Goal: Transaction & Acquisition: Subscribe to service/newsletter

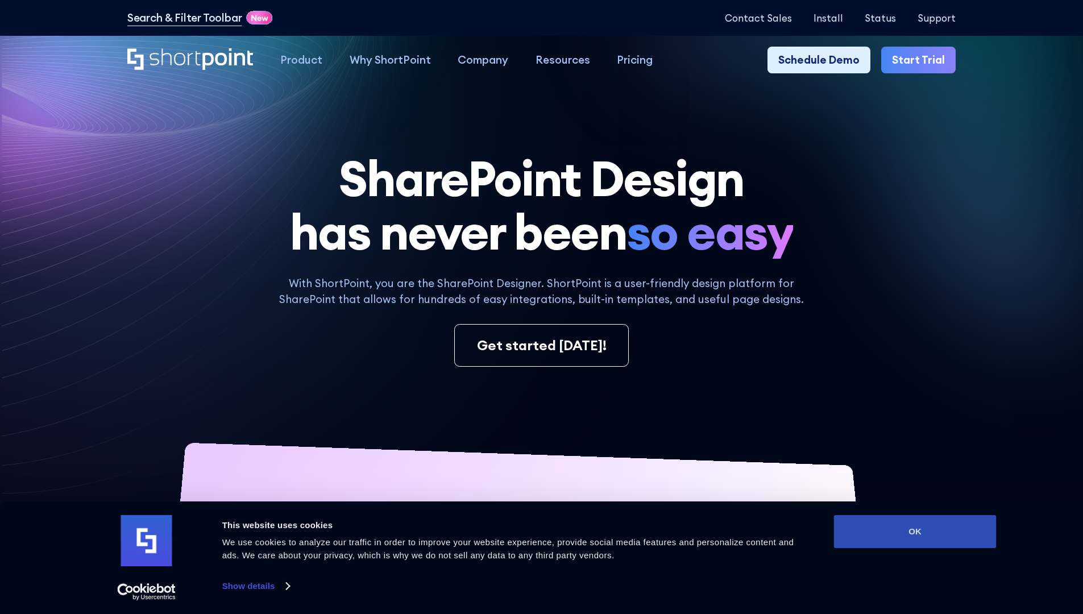
click at [915, 531] on button "OK" at bounding box center [915, 531] width 163 height 33
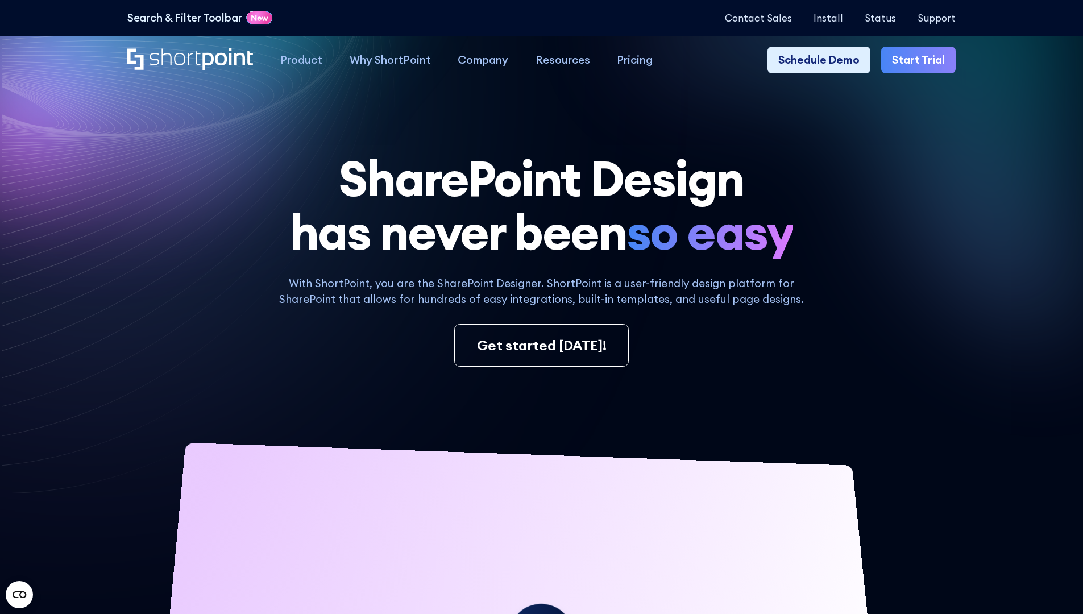
click at [922, 60] on link "Start Trial" at bounding box center [918, 60] width 74 height 27
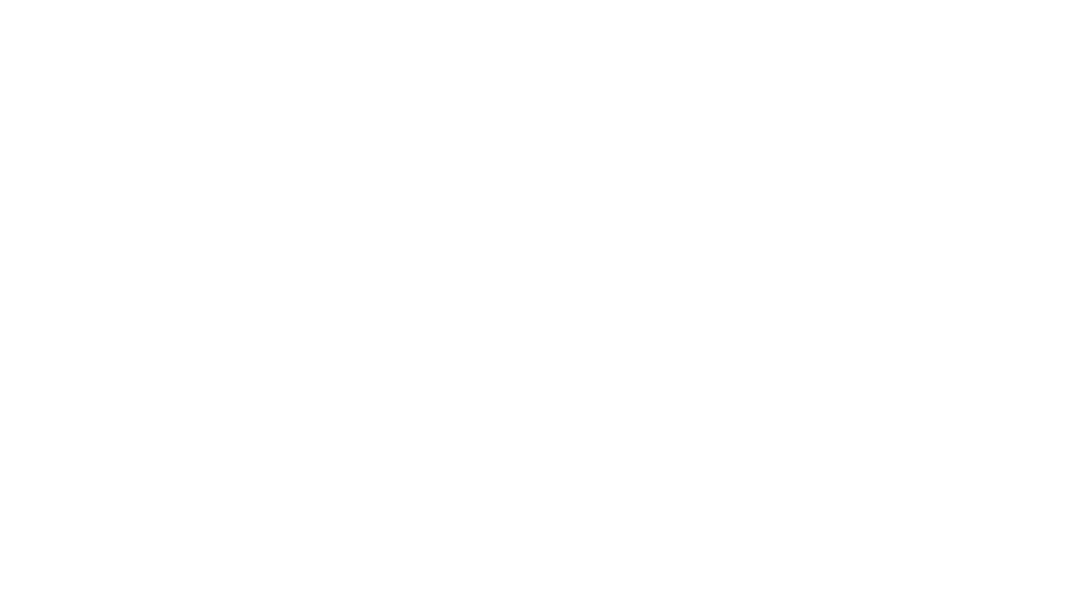
type input "Berkuskv"
type input "test@shortpoint.com"
type input "2125556789"
select select "Microsoft 365"
type input "2125556789"
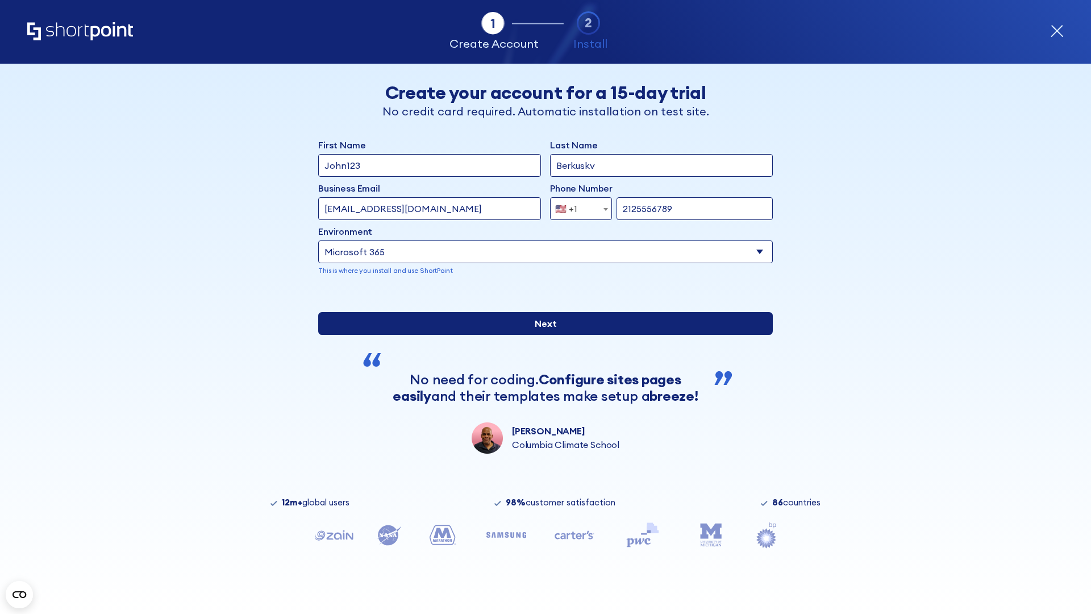
scroll to position [3, 0]
click at [541, 335] on input "Next" at bounding box center [545, 323] width 455 height 23
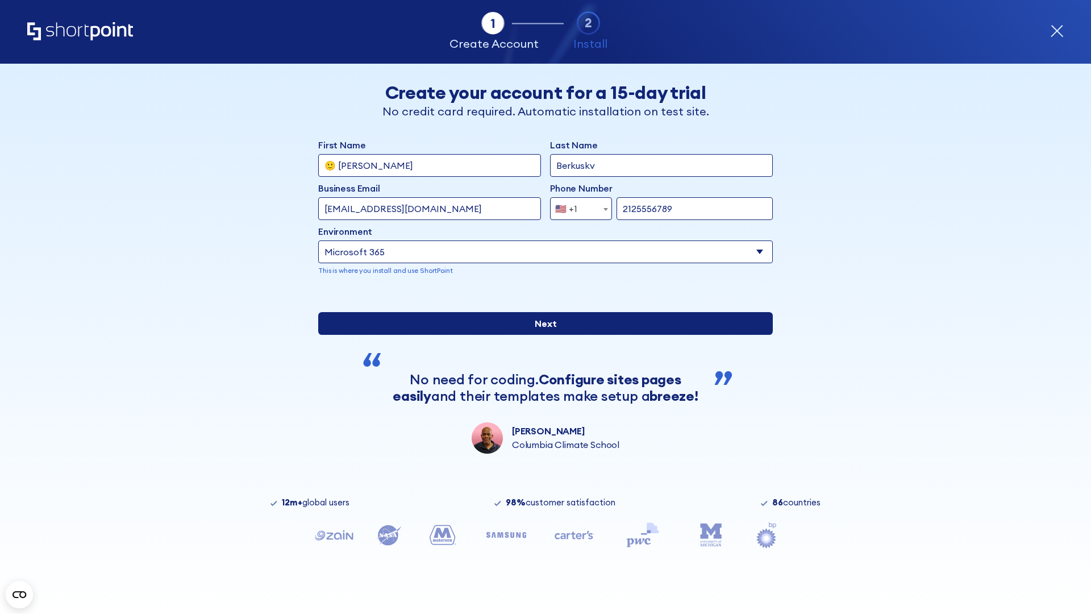
click at [541, 335] on input "Next" at bounding box center [545, 323] width 455 height 23
type input "Archebald"
click at [541, 335] on input "Next" at bounding box center [545, 323] width 455 height 23
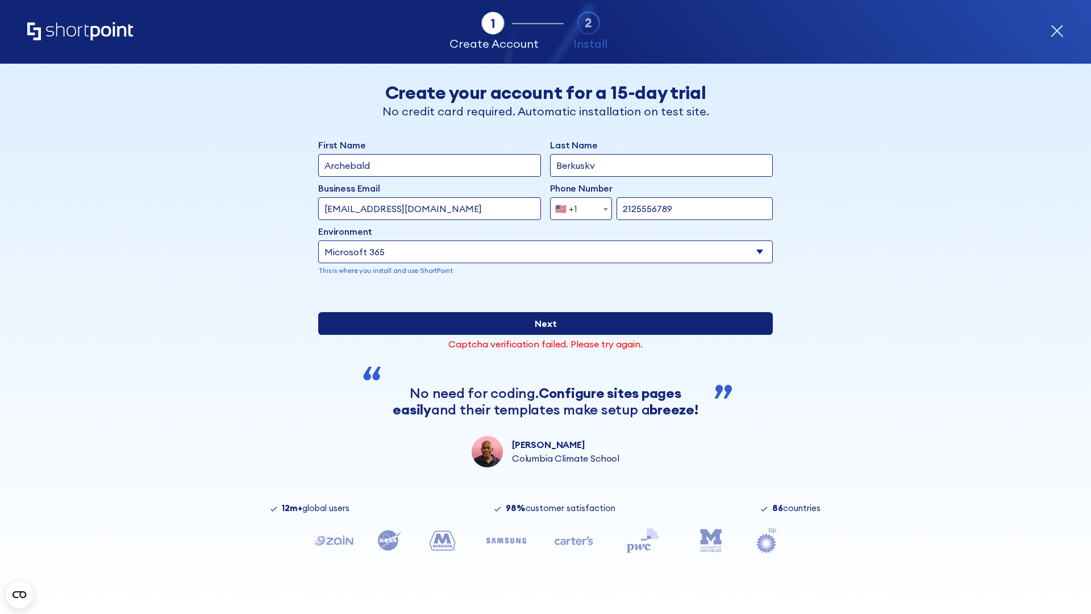
click at [541, 335] on input "Next" at bounding box center [545, 323] width 455 height 23
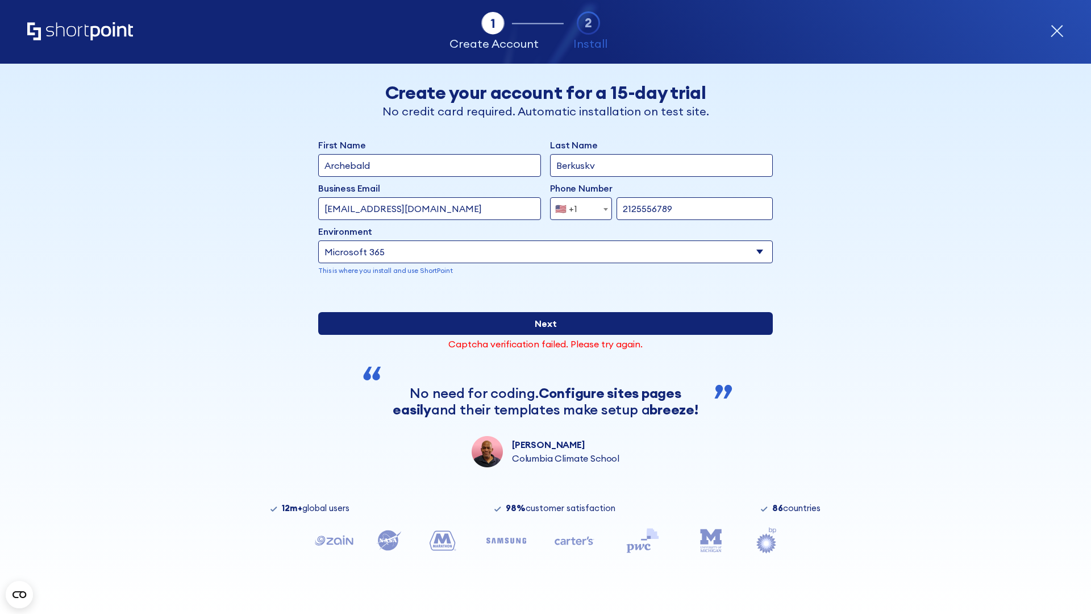
click at [541, 335] on input "Next" at bounding box center [545, 323] width 455 height 23
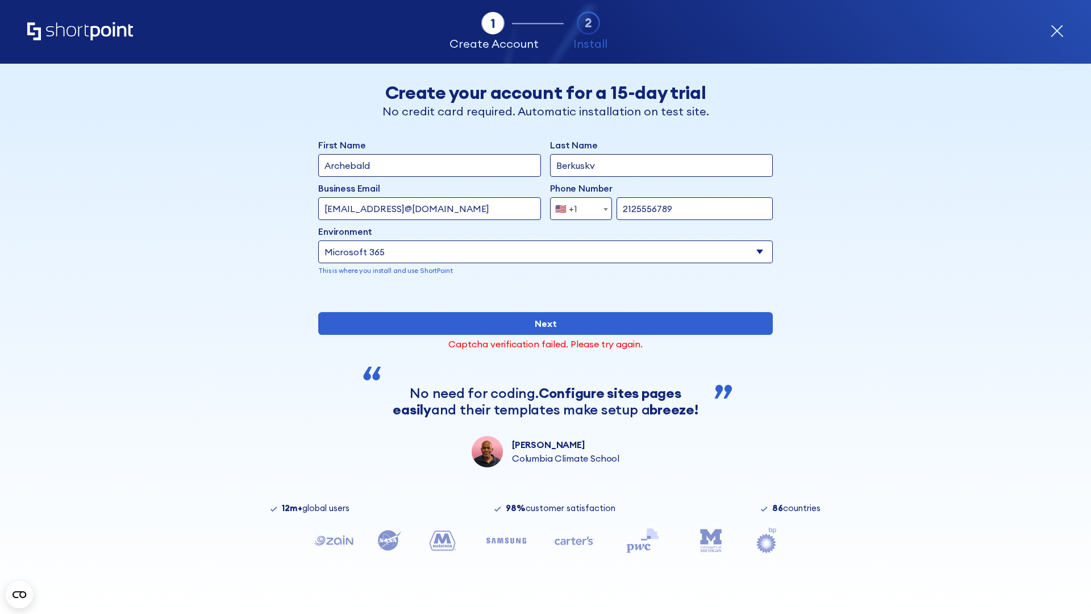
type input "testEmail@protonmail.comtest@shortpoint.com"
click at [577, 206] on span "🇺🇸 +1" at bounding box center [570, 208] width 38 height 23
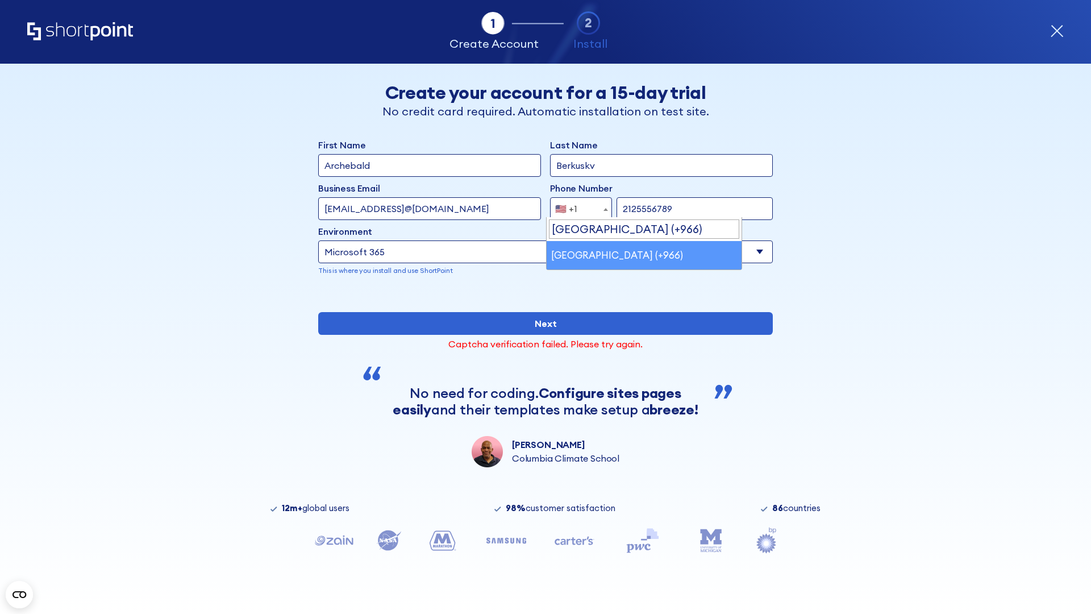
select select "+966"
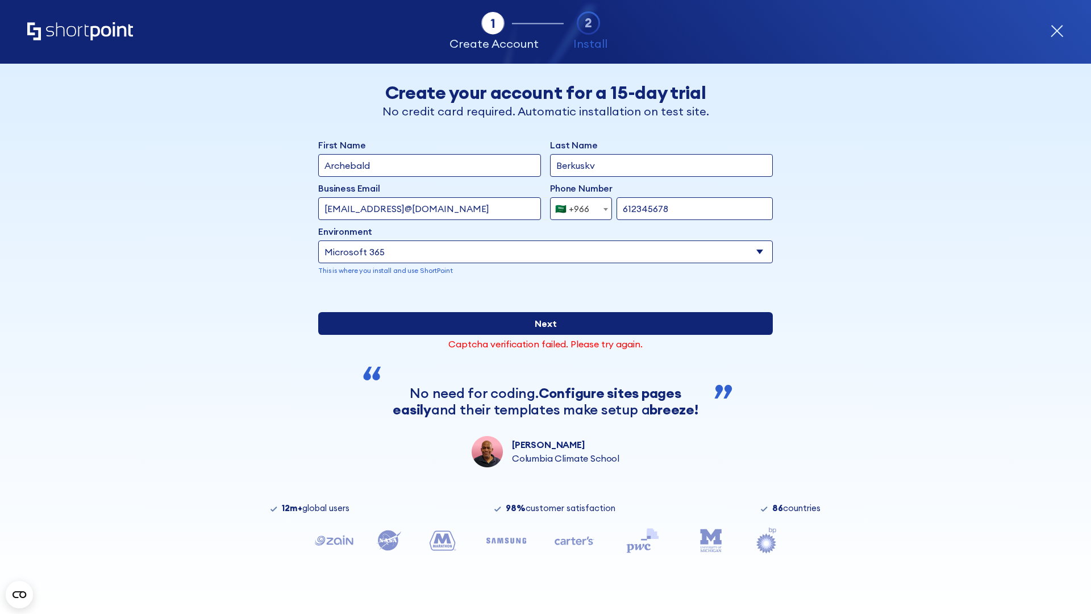
type input "612345678"
click at [541, 335] on input "Next" at bounding box center [545, 323] width 455 height 23
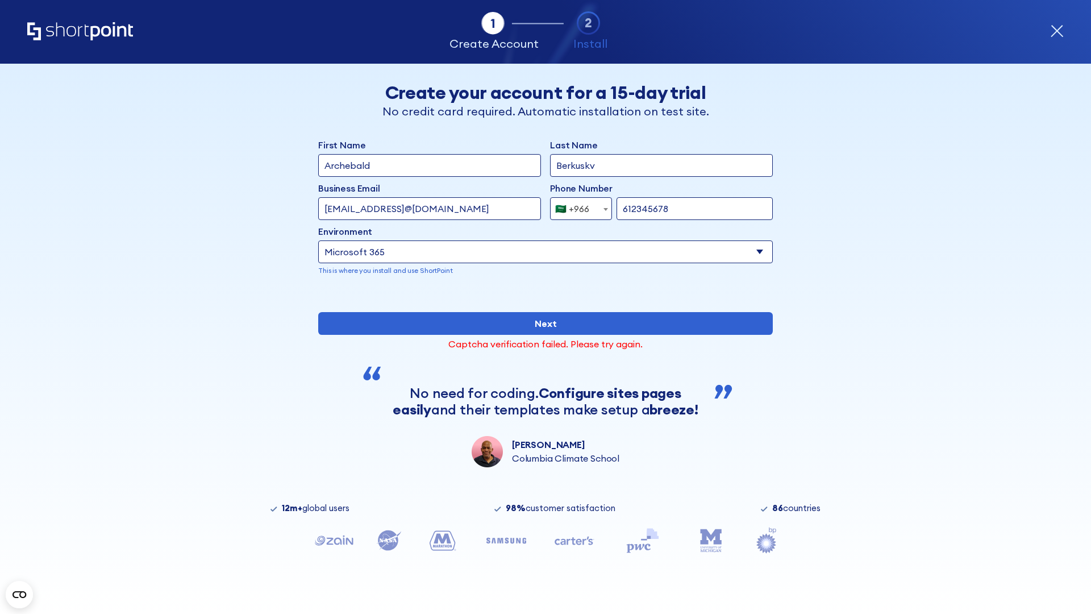
click at [577, 206] on div "🇸🇦 +966" at bounding box center [572, 208] width 34 height 23
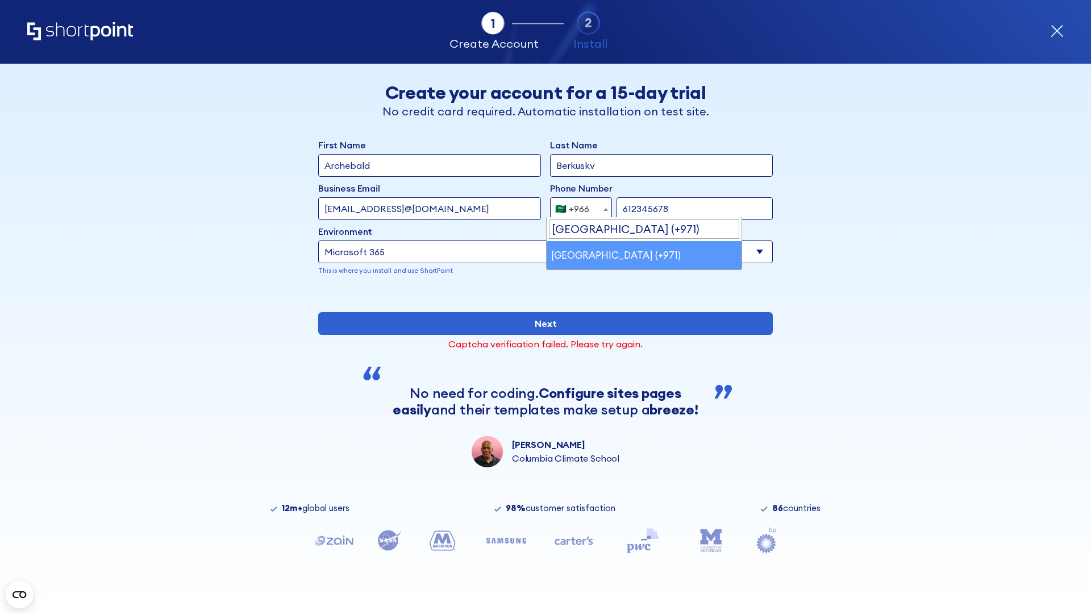
select select "+971"
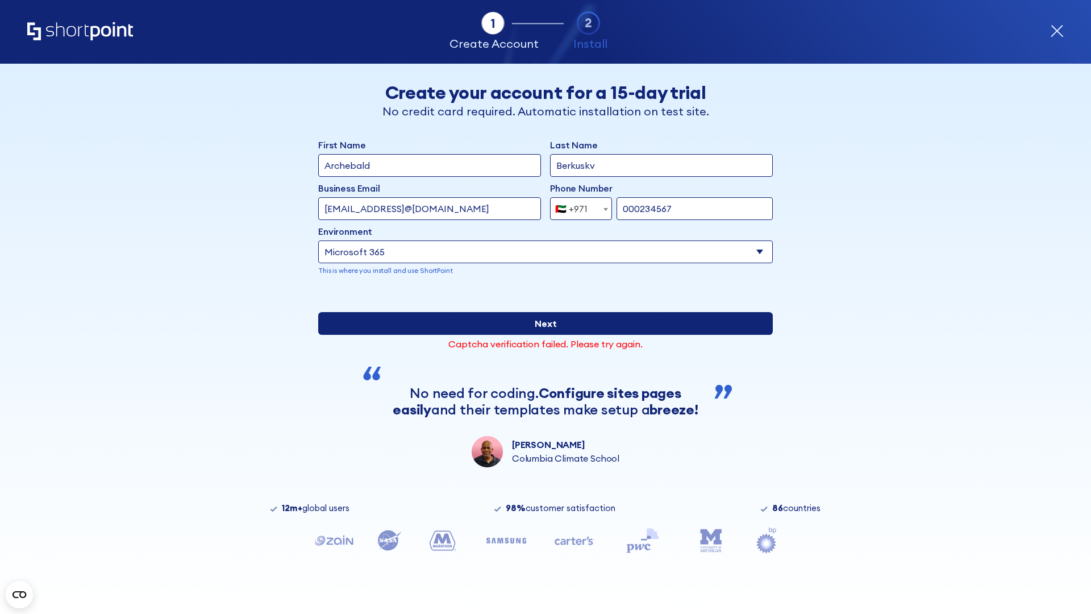
type input "000234567"
click at [541, 335] on input "Next" at bounding box center [545, 323] width 455 height 23
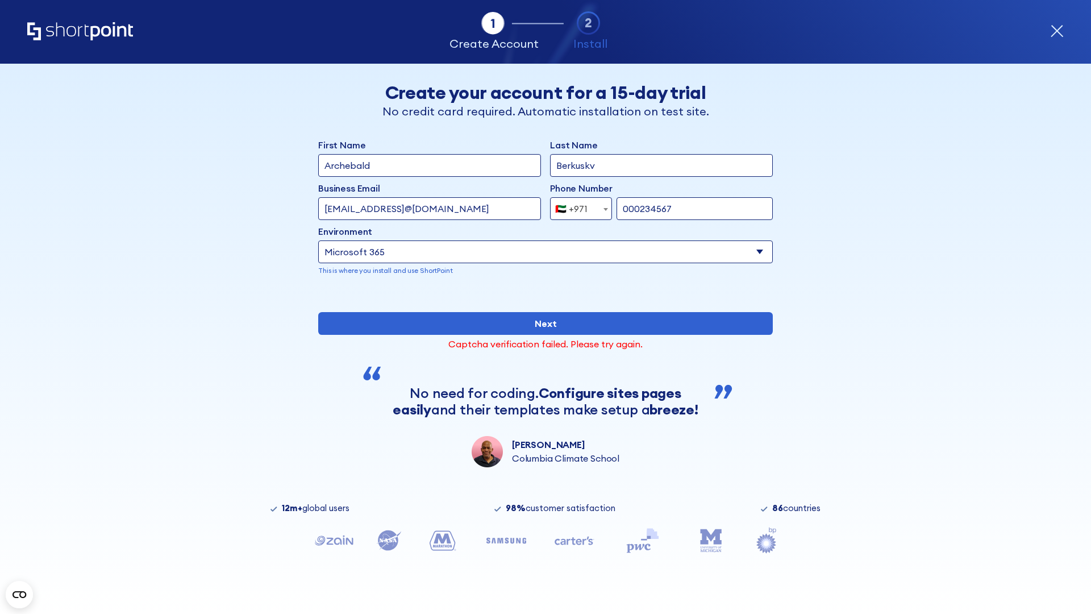
click at [577, 206] on div "🇦🇪 +971" at bounding box center [571, 208] width 32 height 23
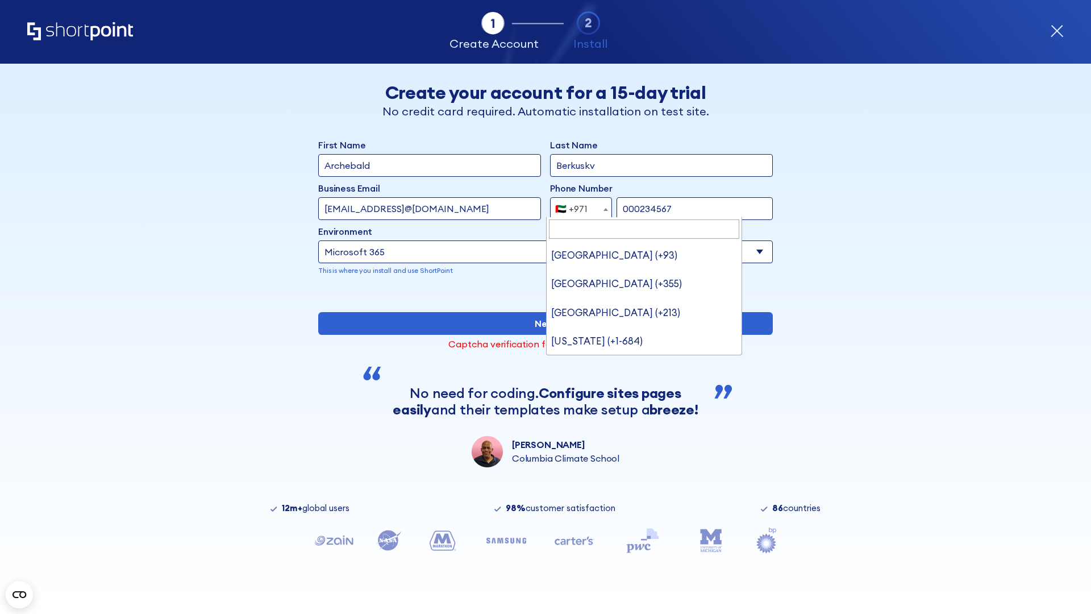
type input "[GEOGRAPHIC_DATA] (+44)"
select select "+44"
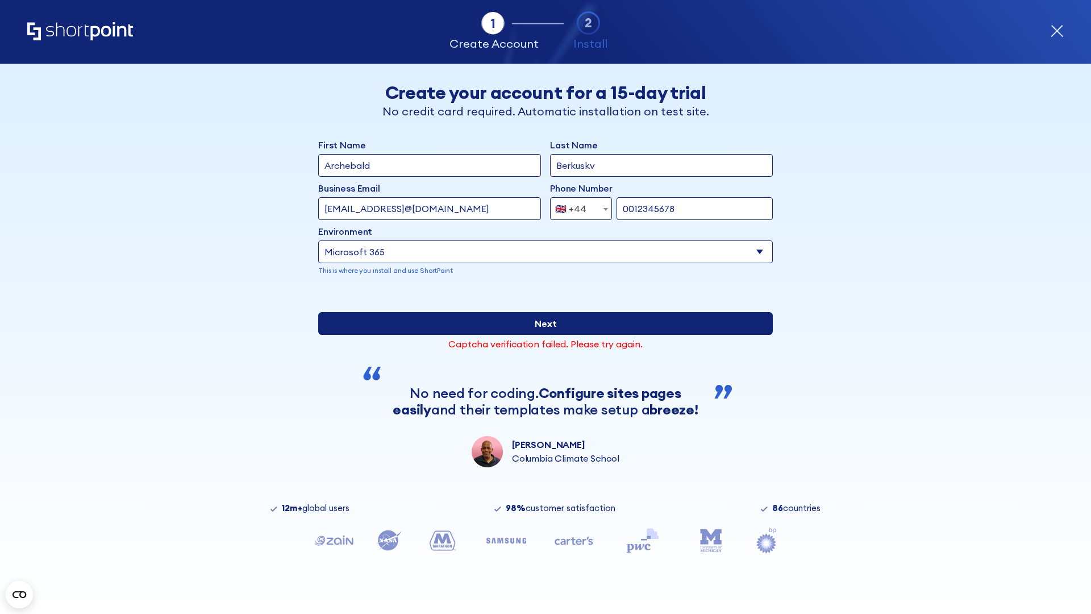
type input "0012345678"
click at [541, 335] on input "Next" at bounding box center [545, 323] width 455 height 23
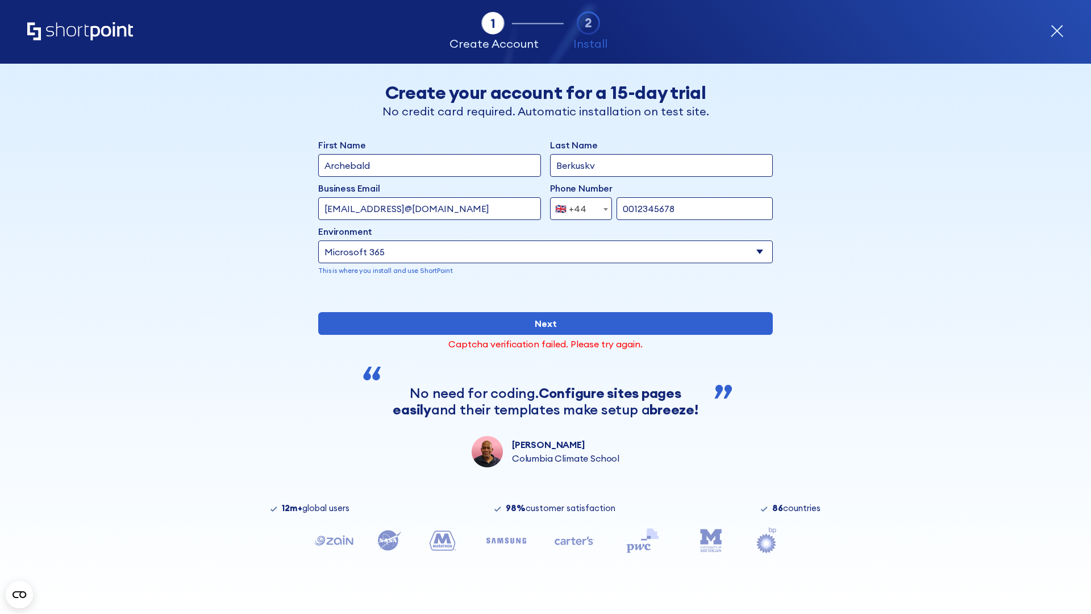
click at [577, 206] on div "🇬🇧 +44" at bounding box center [570, 208] width 31 height 23
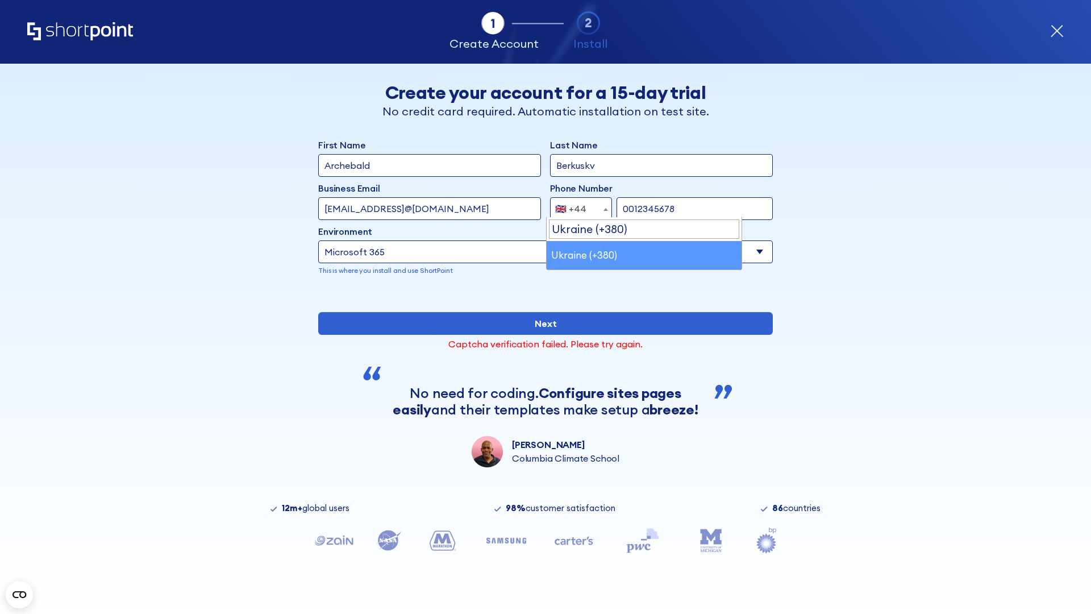
select select "+380"
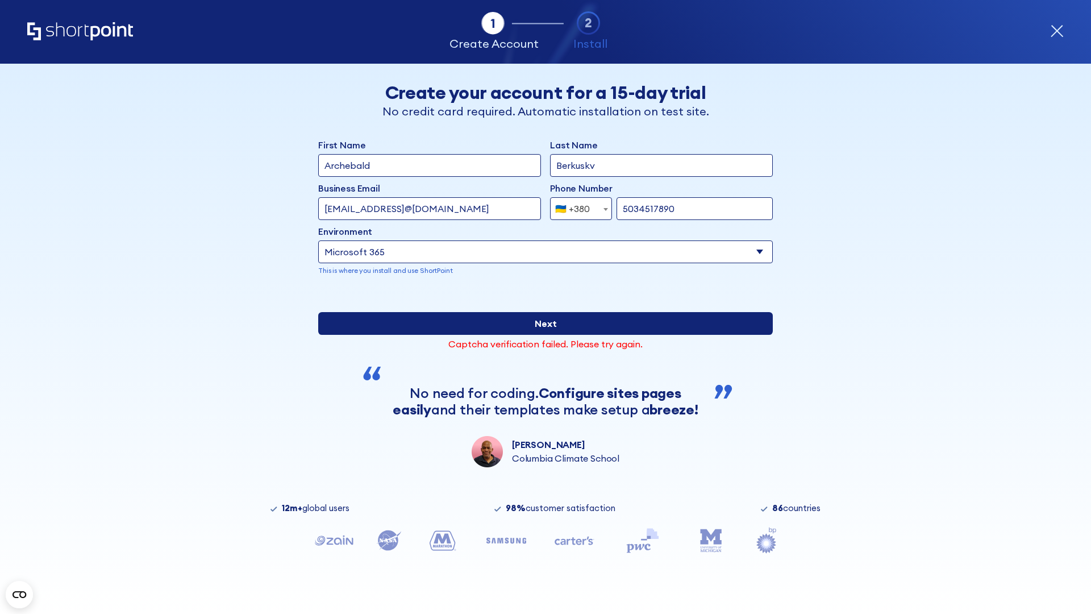
type input "5034517890"
click at [541, 335] on input "Next" at bounding box center [545, 323] width 455 height 23
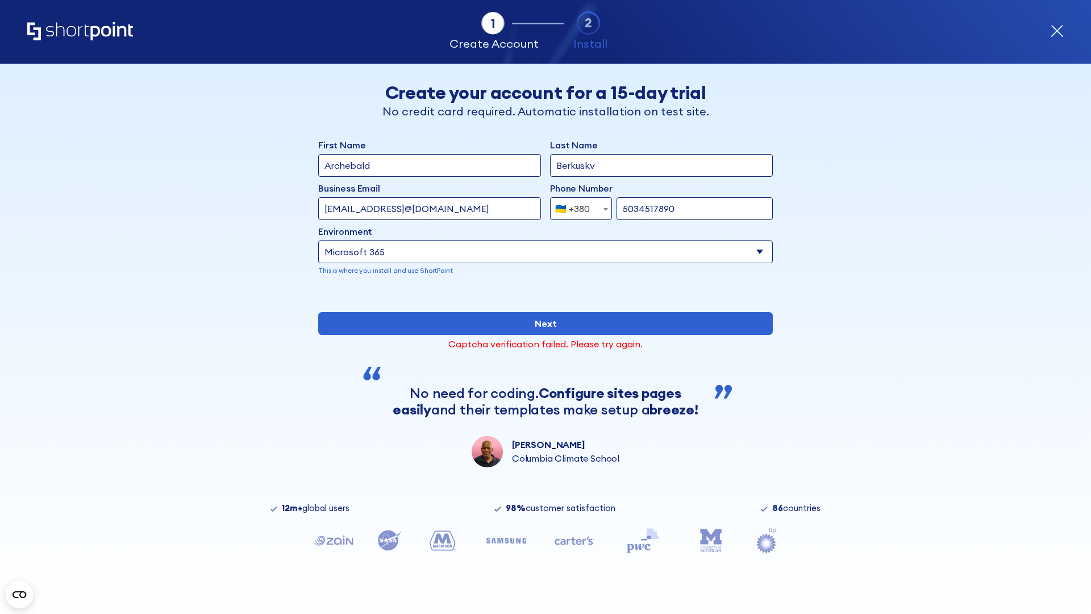
click at [577, 206] on div "🇺🇦 +380" at bounding box center [572, 208] width 35 height 23
select select "+1"
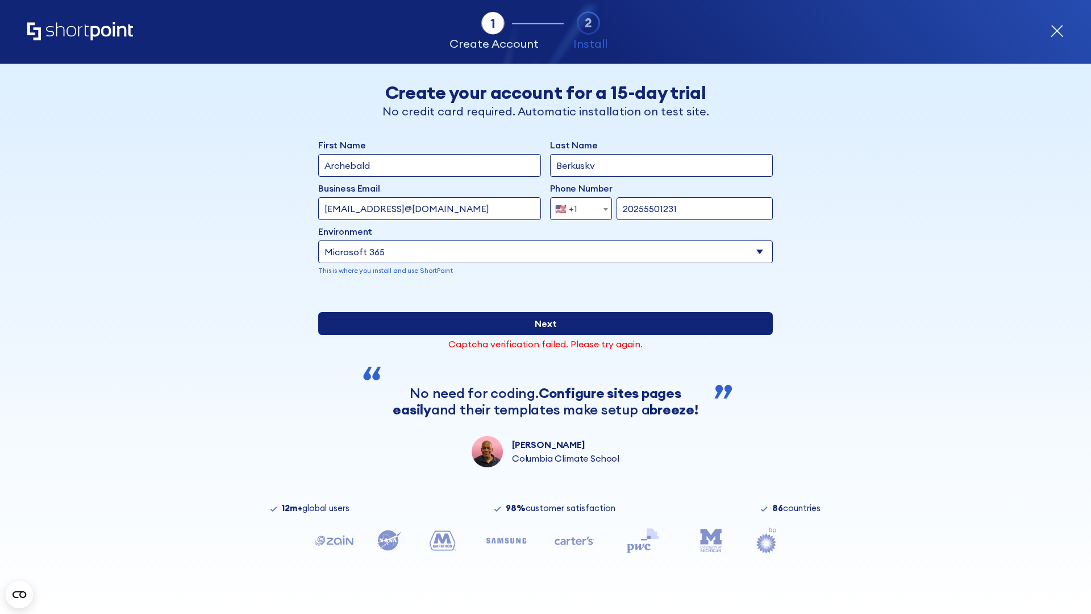
type input "20255501231"
click at [541, 335] on input "Next" at bounding box center [545, 323] width 455 height 23
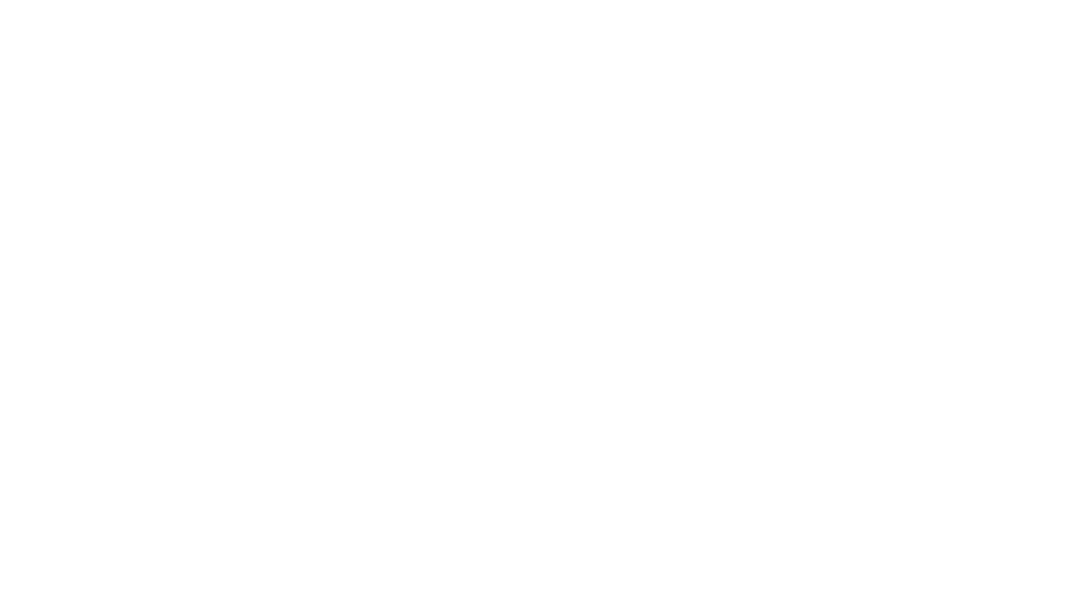
type input "[PERSON_NAME]"
type input "Berkuskv"
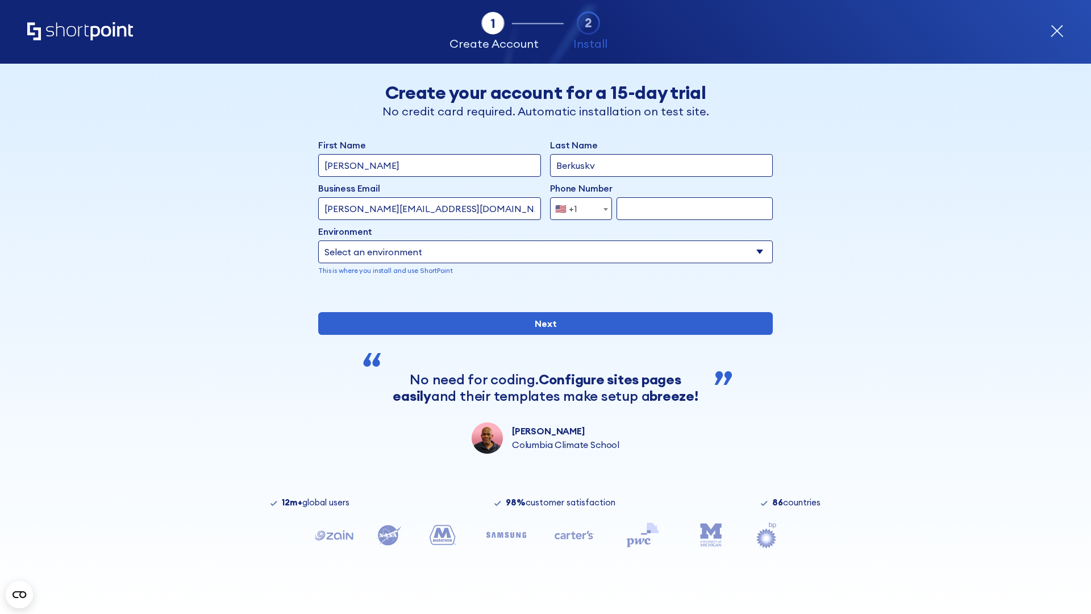
type input "[PERSON_NAME][EMAIL_ADDRESS][DOMAIN_NAME]"
click at [577, 209] on span "🇺🇸 +1" at bounding box center [570, 208] width 38 height 23
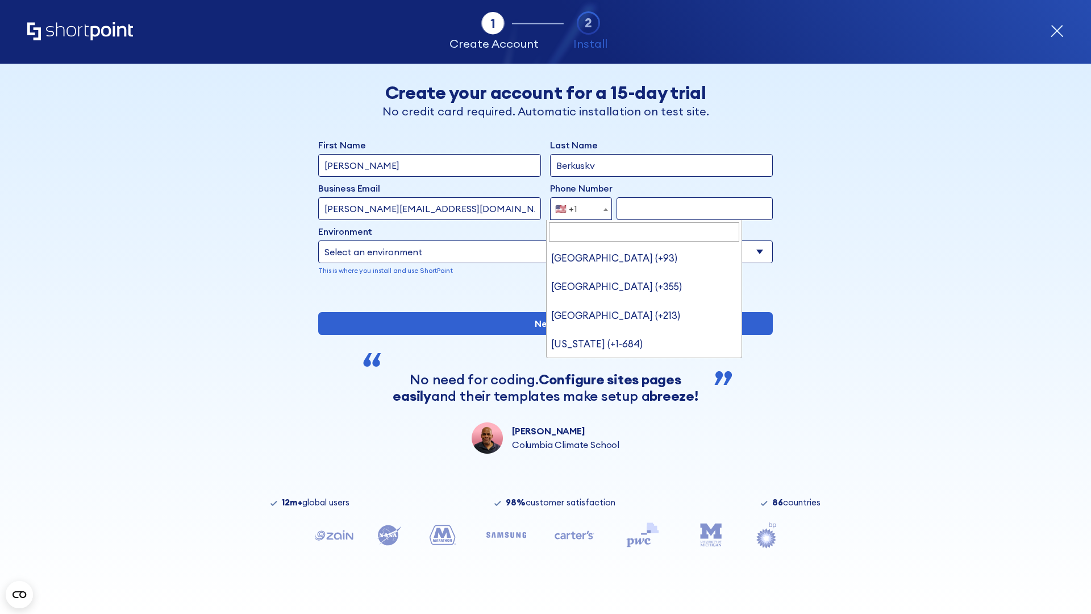
type input "[GEOGRAPHIC_DATA] (+966)"
select select "+966"
type input "512345678"
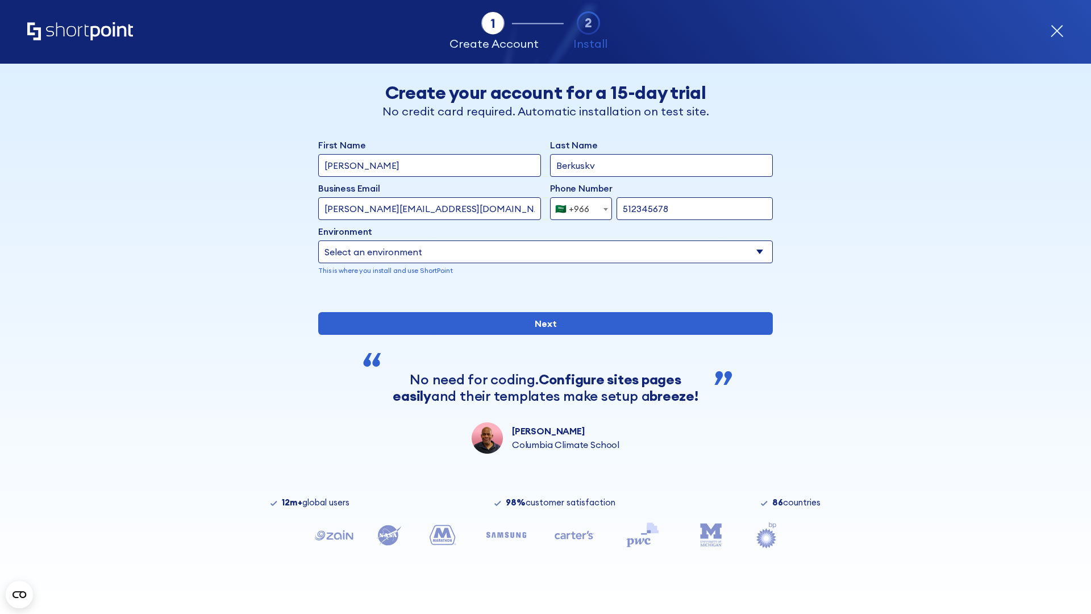
select select "Microsoft 365"
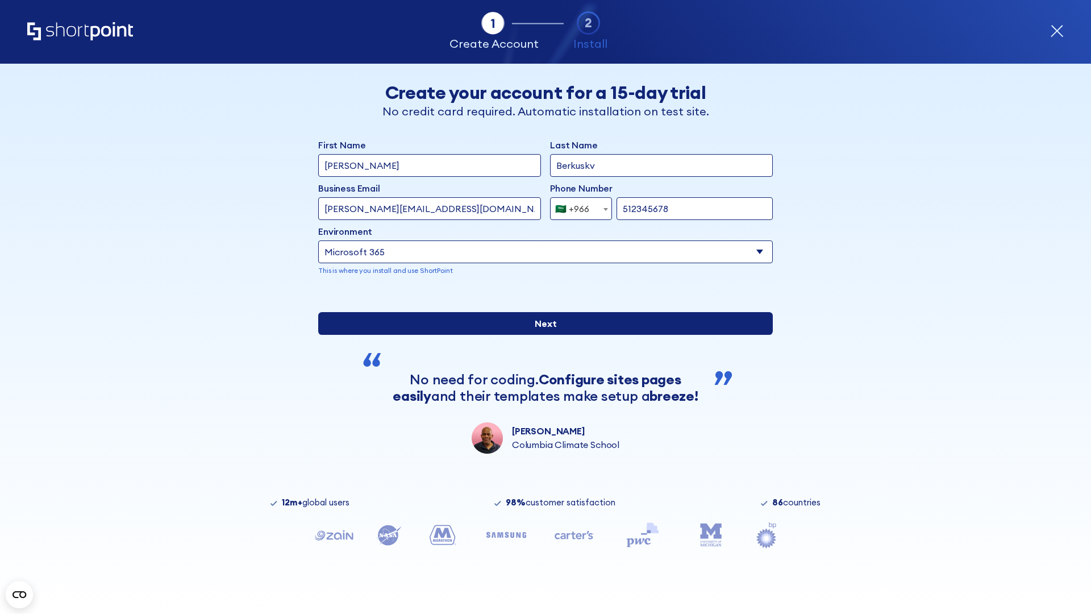
type input "512345678"
click at [541, 335] on input "Next" at bounding box center [545, 323] width 455 height 23
